Goal: Check status: Check status

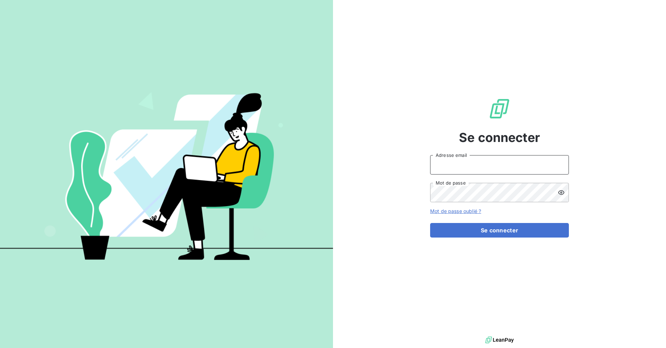
type input "[PERSON_NAME][EMAIL_ADDRESS][DOMAIN_NAME]"
click at [499, 230] on button "Se connecter" at bounding box center [499, 230] width 139 height 15
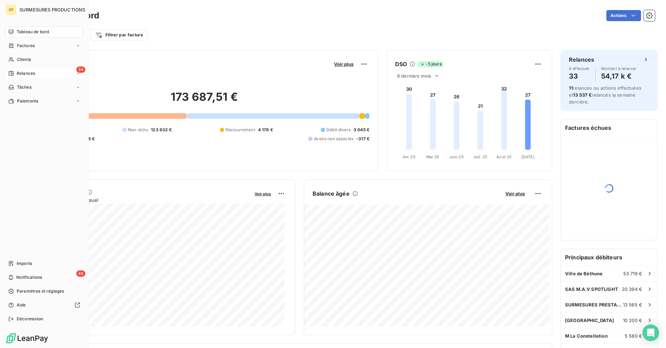
click at [21, 73] on span "Relances" at bounding box center [26, 73] width 18 height 6
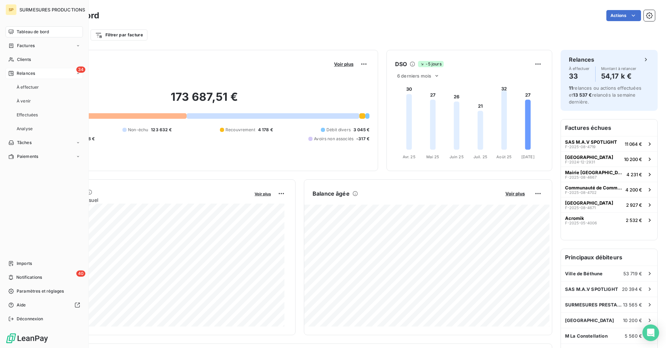
click at [21, 73] on span "Relances" at bounding box center [26, 73] width 18 height 6
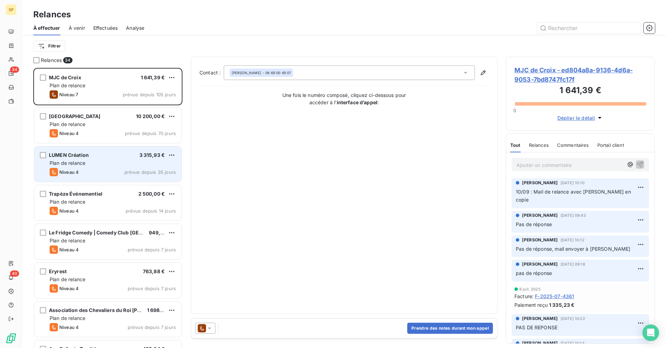
click at [126, 180] on div "LUMEN Création 3 315,93 € Plan de relance Niveau 4 prévue depuis 35 jours" at bounding box center [107, 164] width 147 height 35
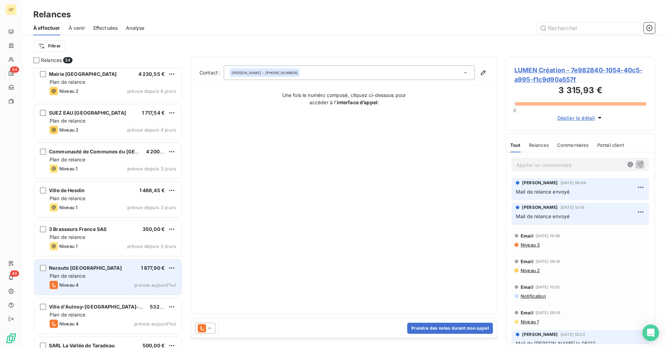
scroll to position [73, 0]
